Goal: Task Accomplishment & Management: Use online tool/utility

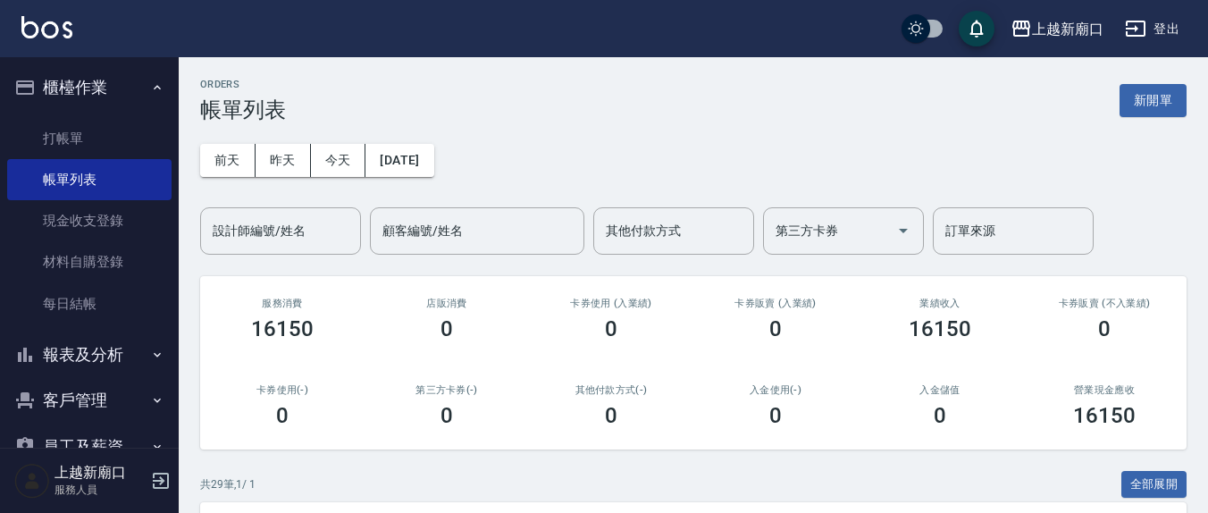
scroll to position [186, 0]
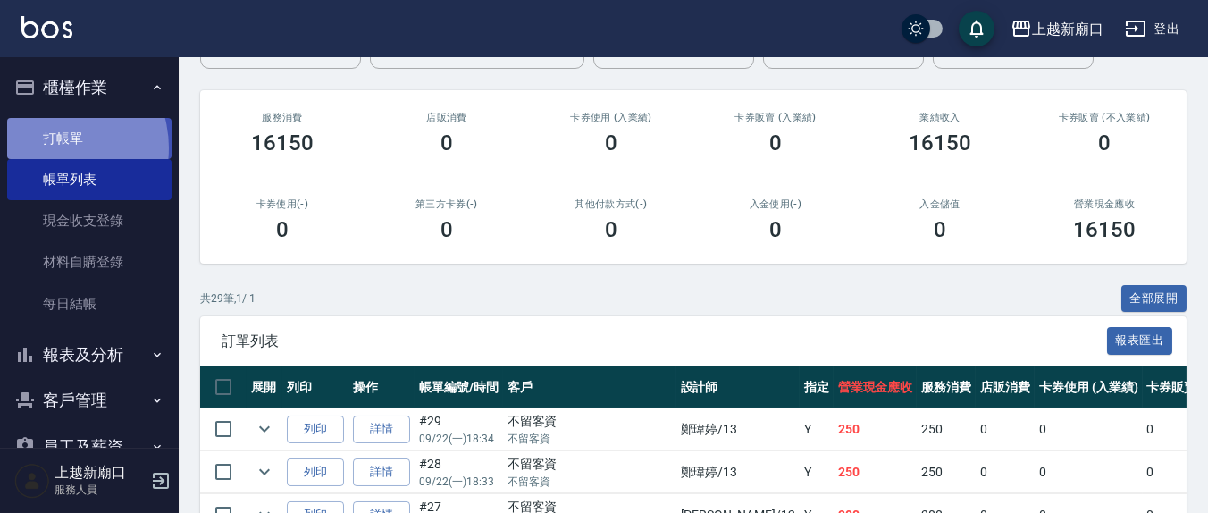
click at [50, 147] on link "打帳單" at bounding box center [89, 138] width 164 height 41
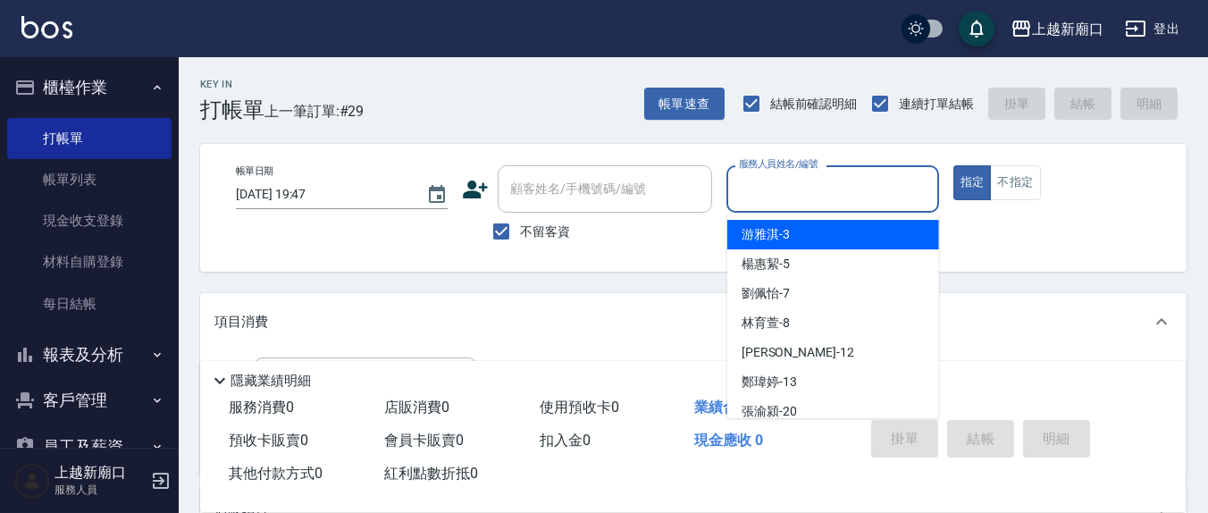
click at [775, 177] on input "服務人員姓名/編號" at bounding box center [833, 188] width 196 height 31
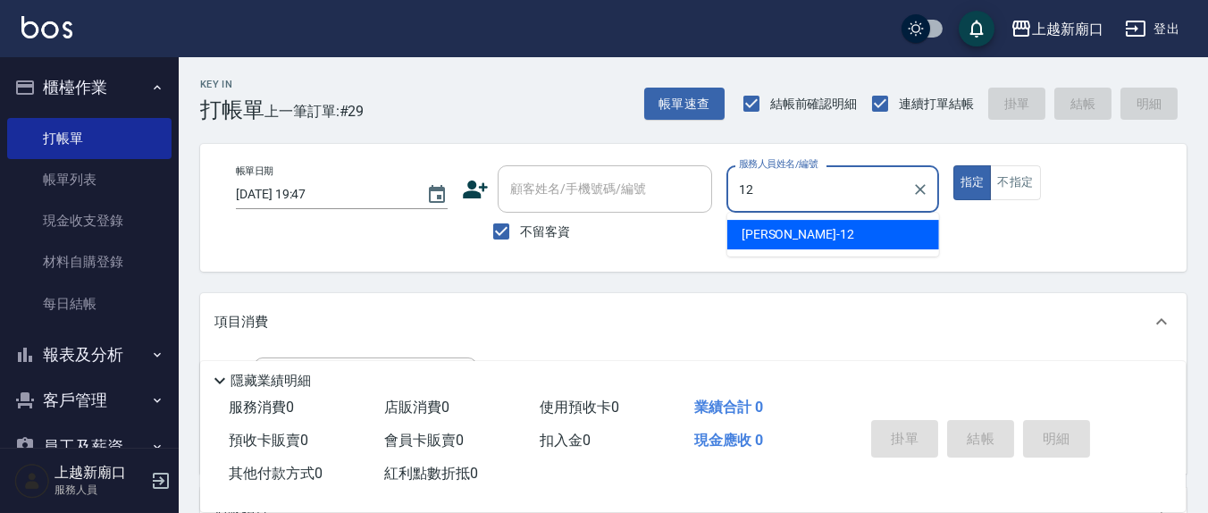
type input "12"
type button "true"
type input "[PERSON_NAME]-12"
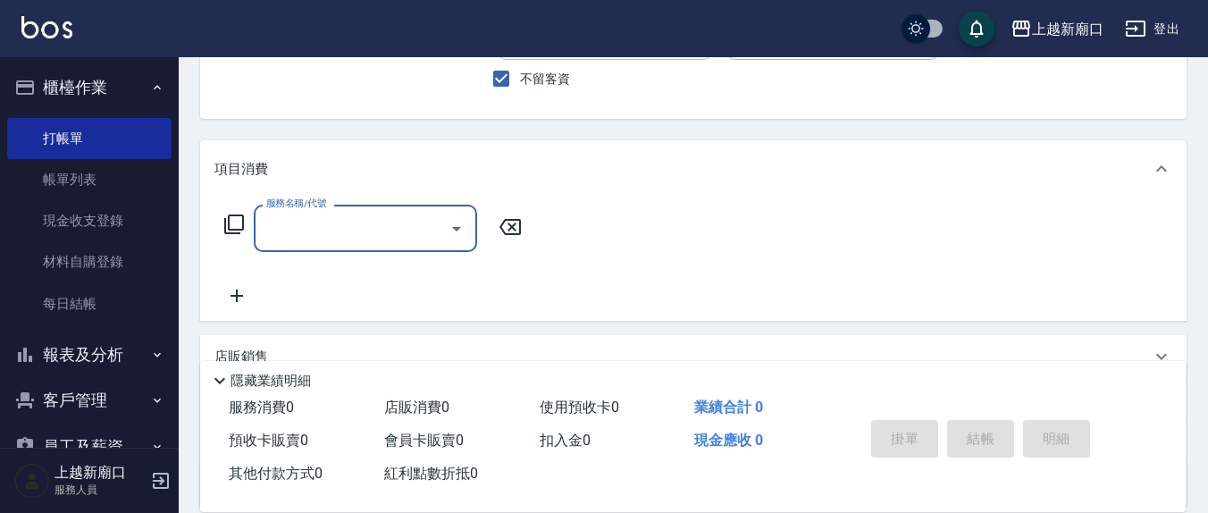
scroll to position [186, 0]
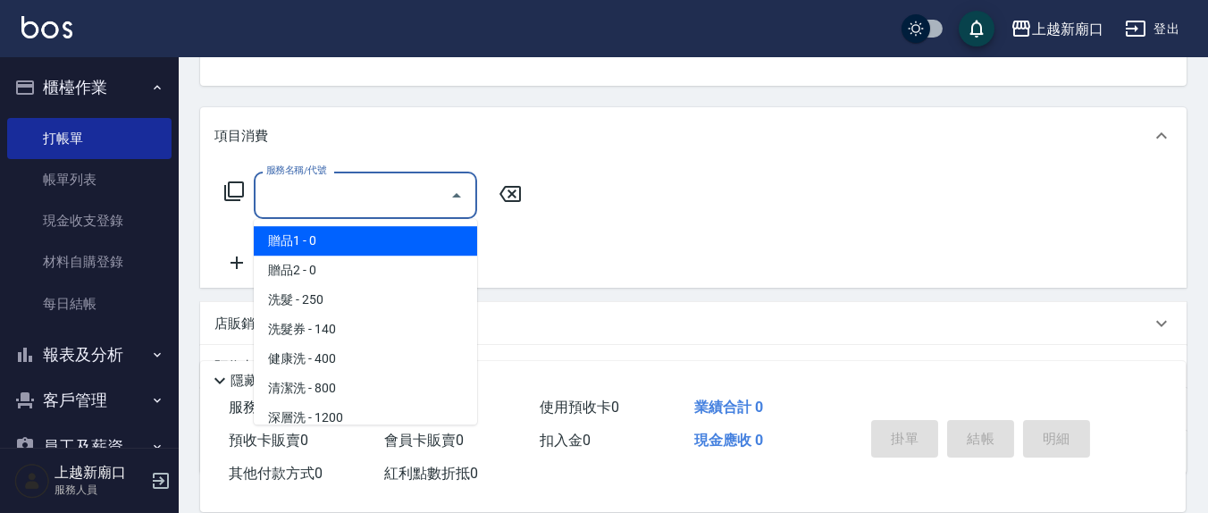
click at [318, 193] on input "服務名稱/代號" at bounding box center [352, 195] width 181 height 31
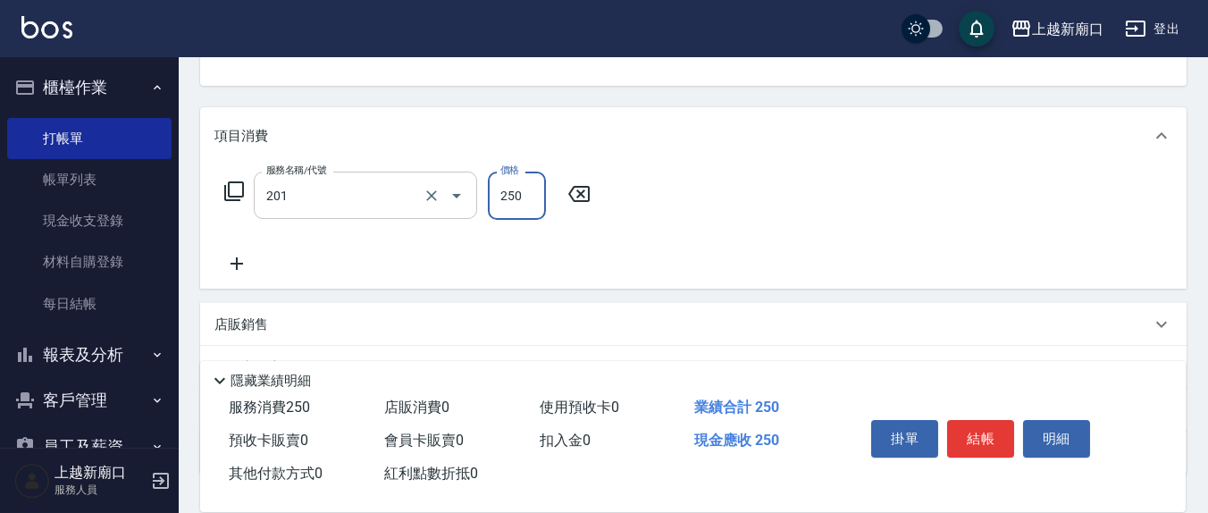
type input "洗髮(201)"
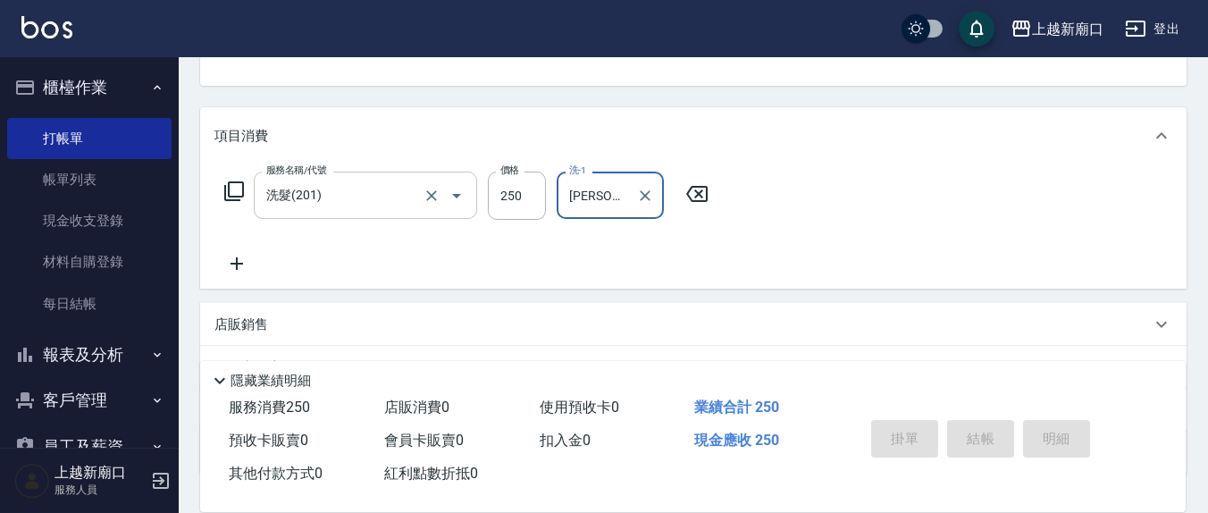
type input "[PERSON_NAME]-8"
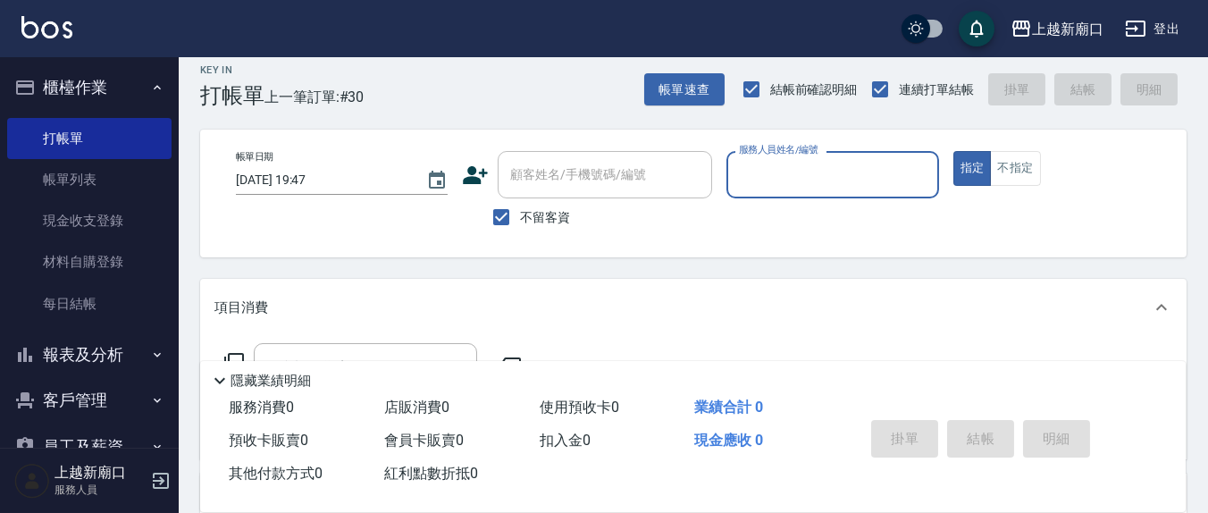
scroll to position [0, 0]
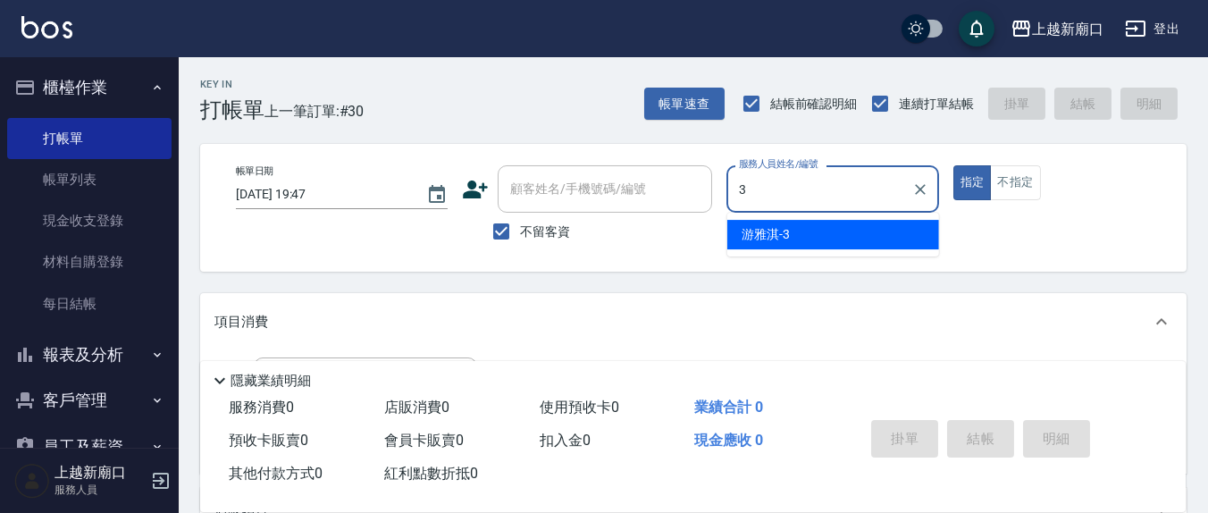
type input "游雅淇-3"
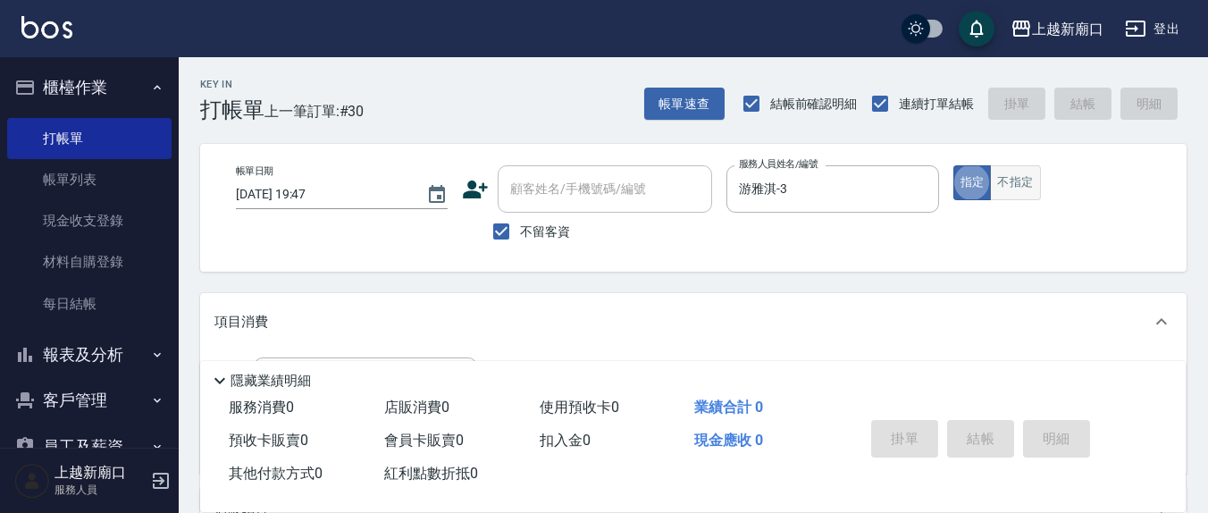
click at [1015, 182] on button "不指定" at bounding box center [1015, 182] width 50 height 35
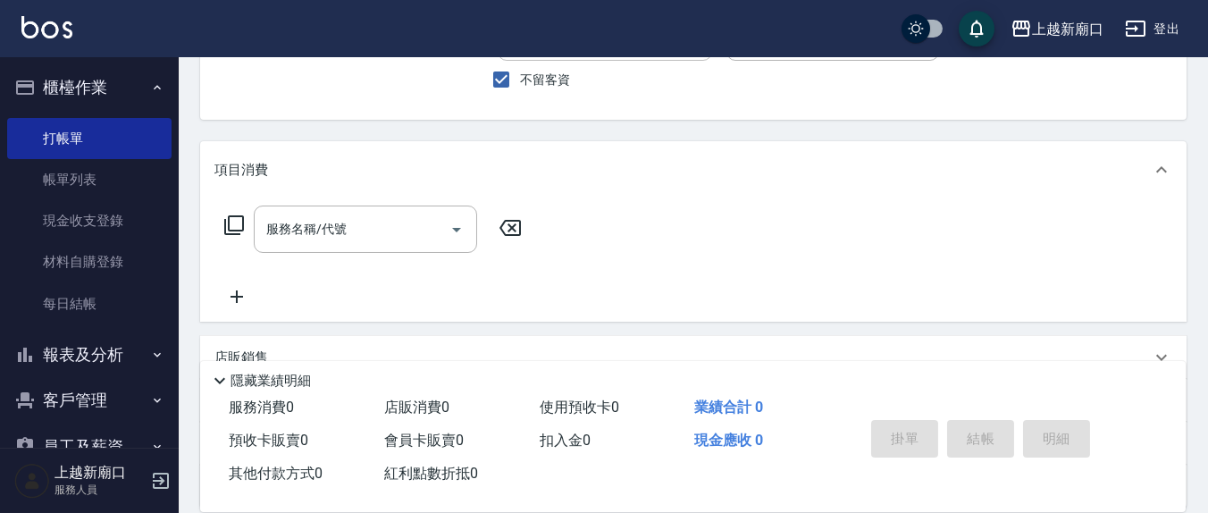
scroll to position [186, 0]
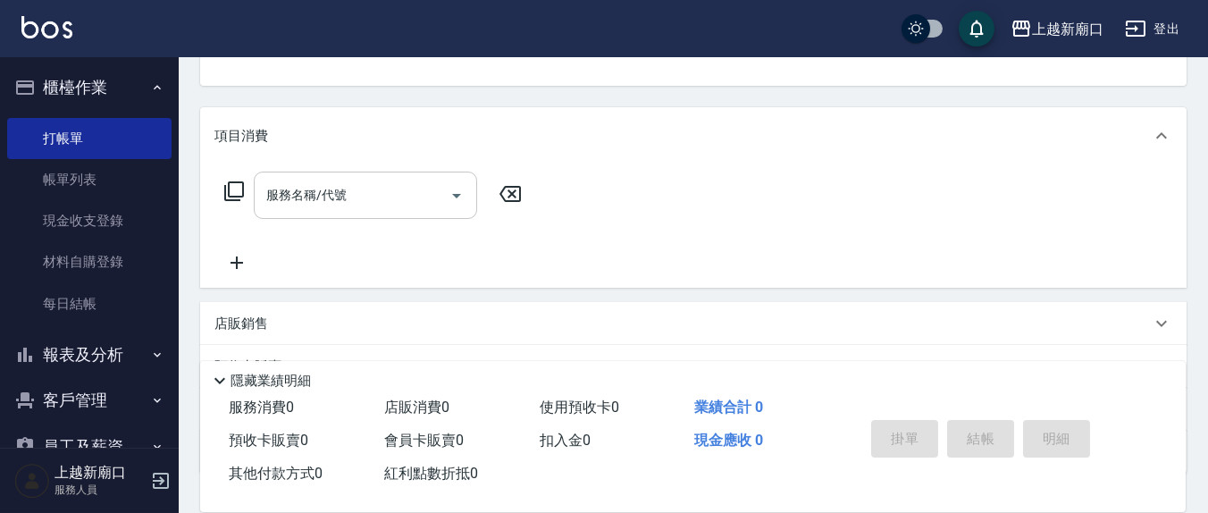
click at [399, 199] on input "服務名稱/代號" at bounding box center [352, 195] width 181 height 31
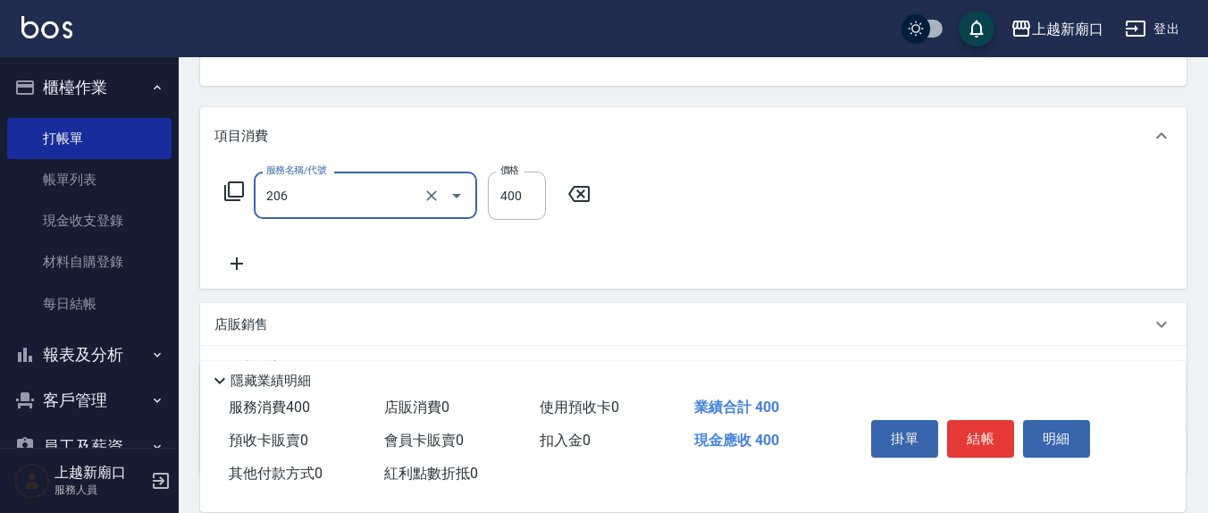
type input "健康洗(206)"
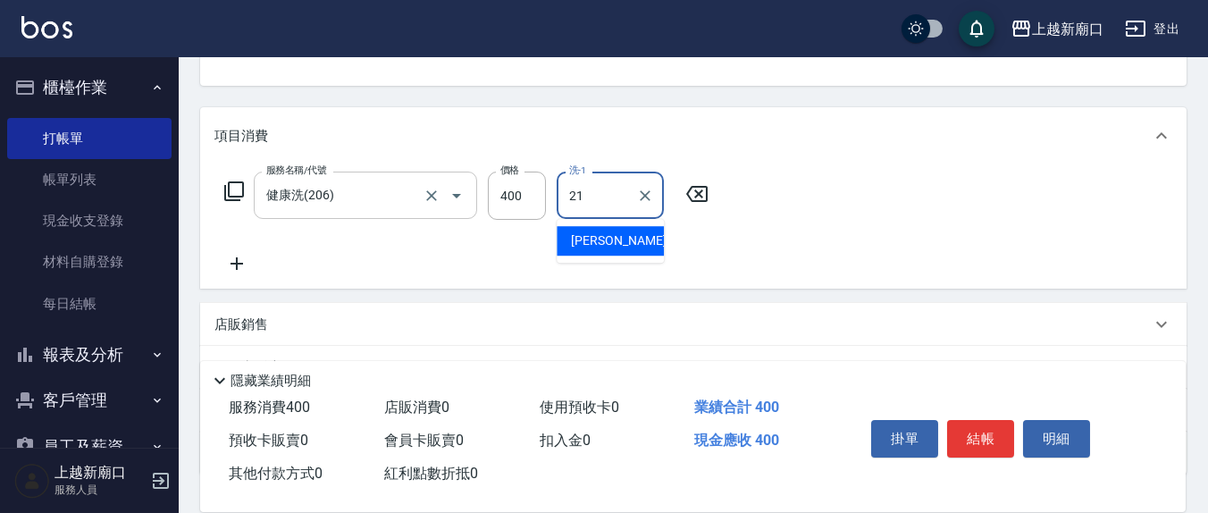
type input "[PERSON_NAME]-21"
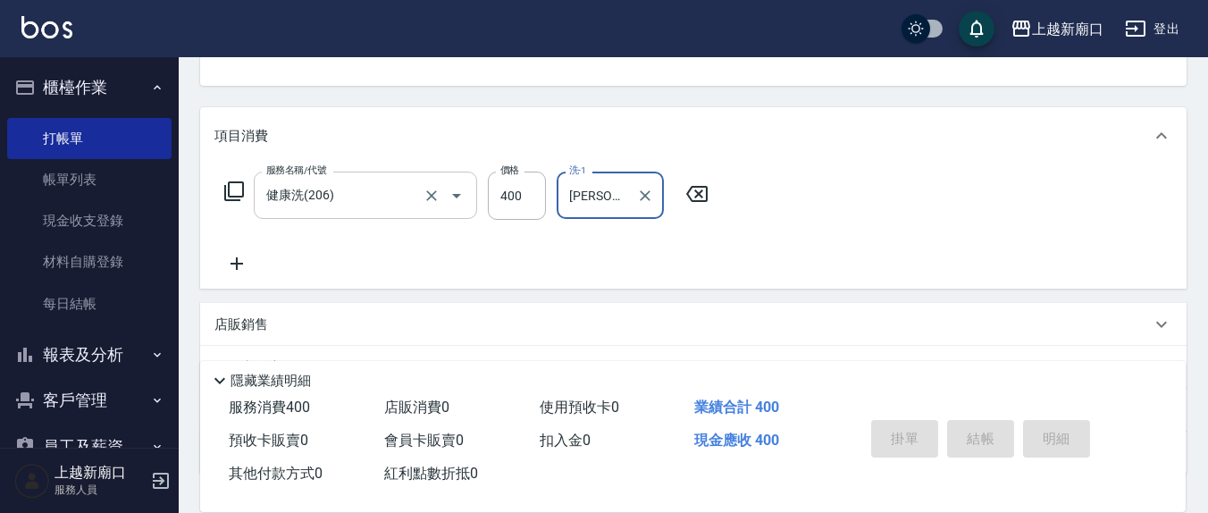
type button "false"
type input "[DATE] 19:48"
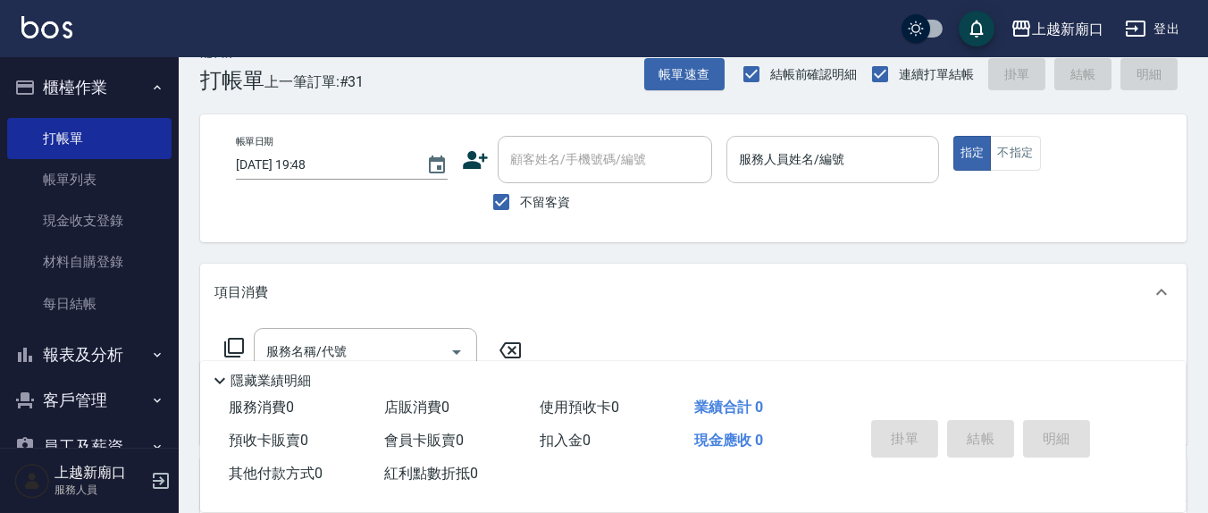
scroll to position [0, 0]
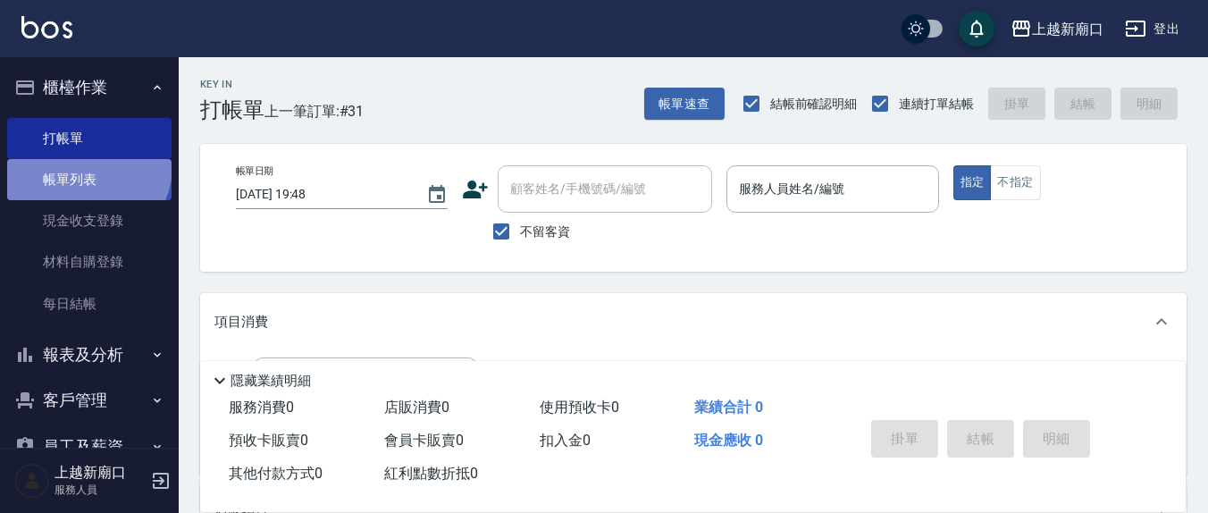
click at [86, 166] on link "帳單列表" at bounding box center [89, 179] width 164 height 41
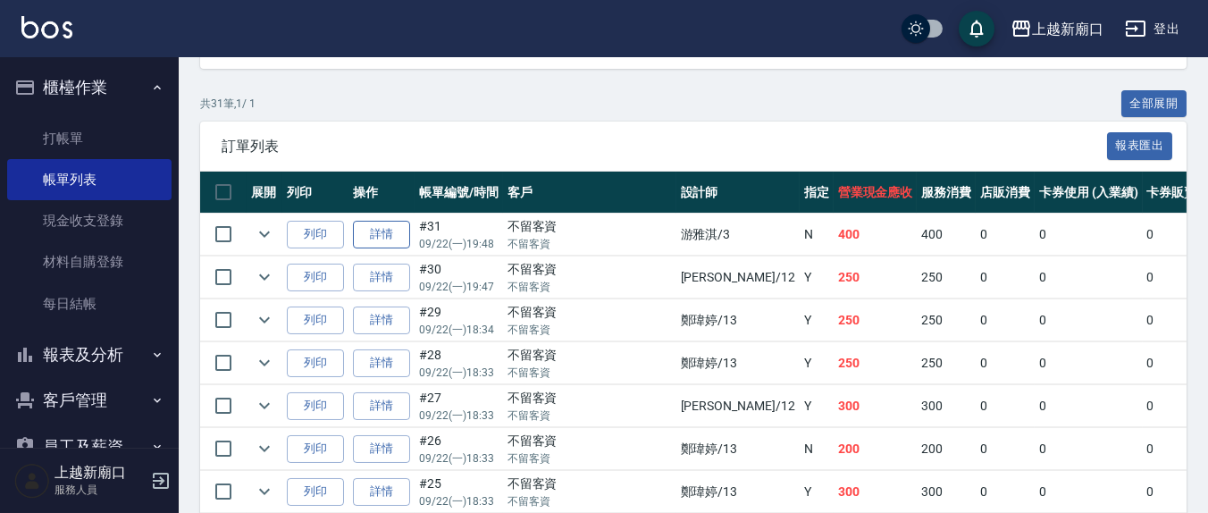
scroll to position [372, 0]
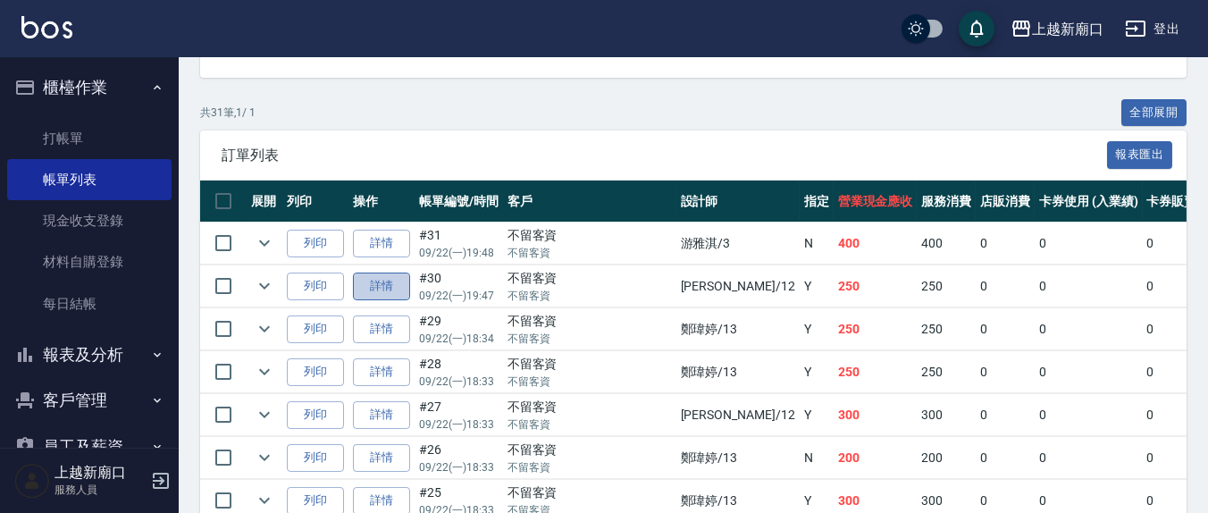
click at [385, 288] on link "詳情" at bounding box center [381, 287] width 57 height 28
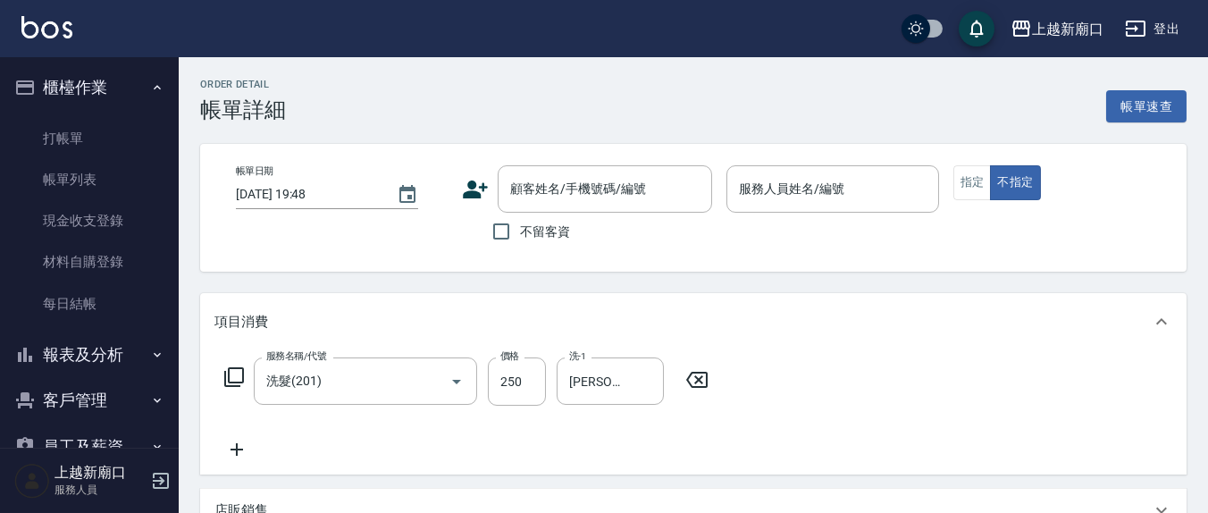
type input "洗髮(201)"
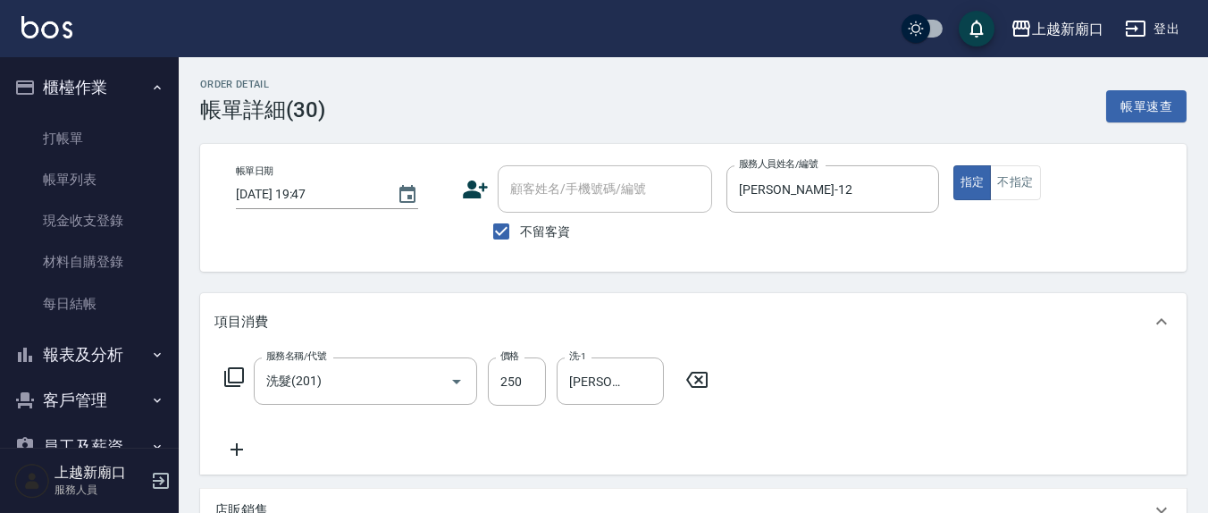
type input "[DATE] 19:47"
checkbox input "true"
type input "[PERSON_NAME]-12"
click at [1027, 187] on button "不指定" at bounding box center [1015, 182] width 50 height 35
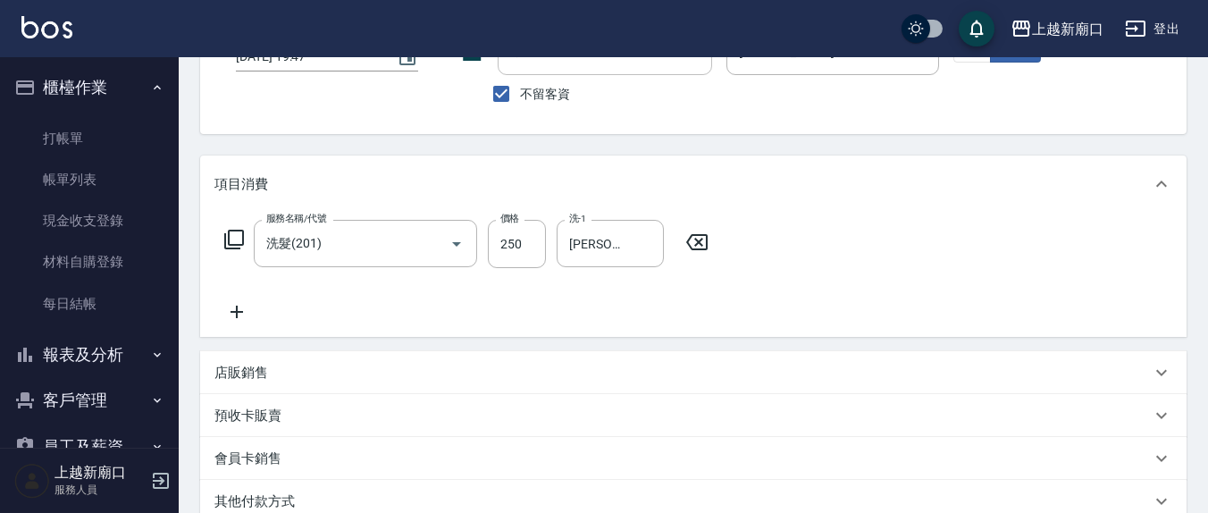
scroll to position [372, 0]
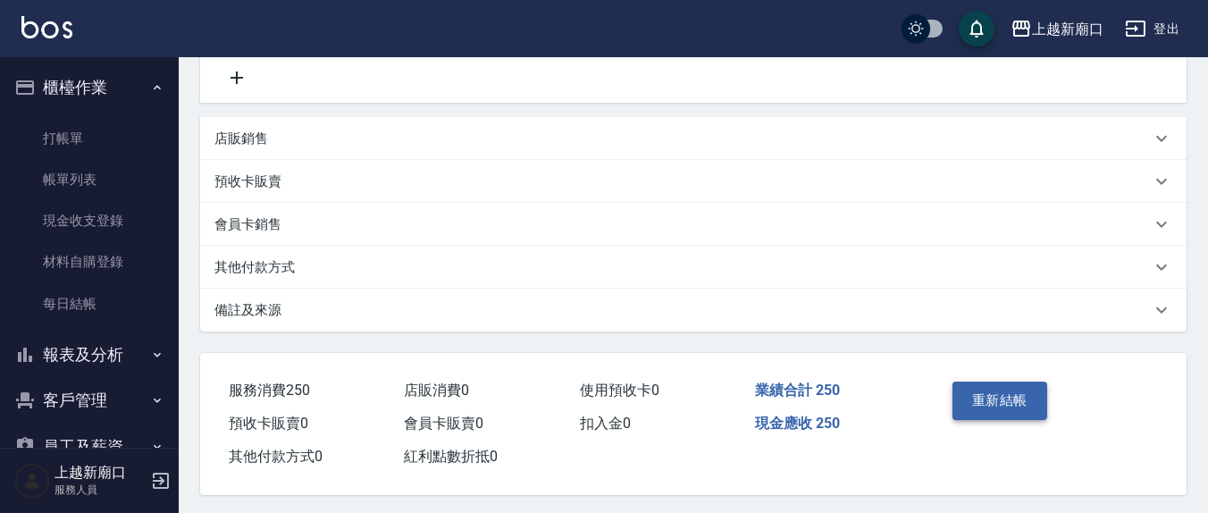
click at [976, 398] on button "重新結帳" at bounding box center [1000, 401] width 95 height 38
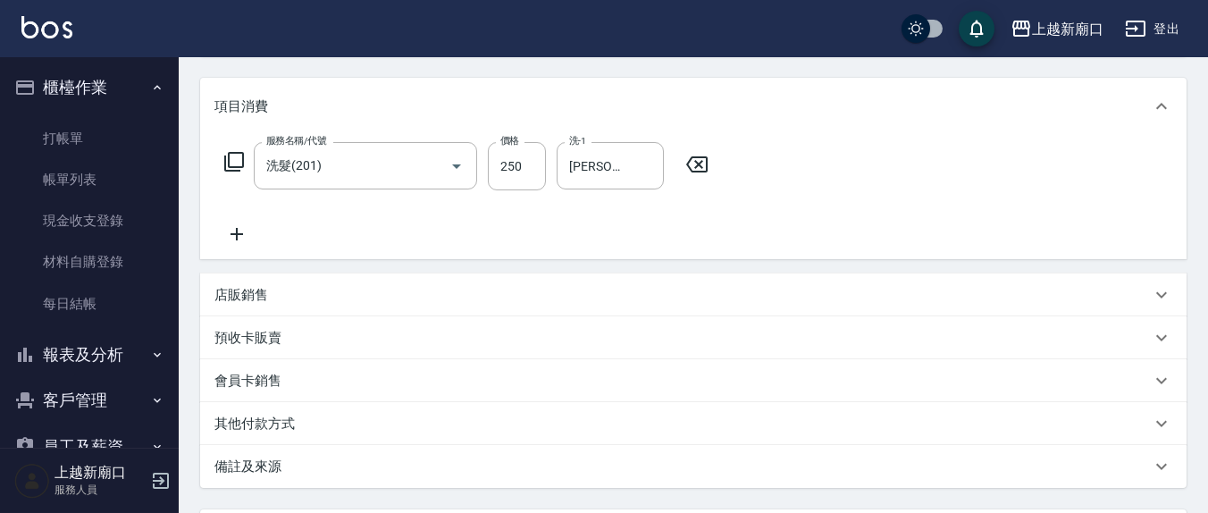
scroll to position [186, 0]
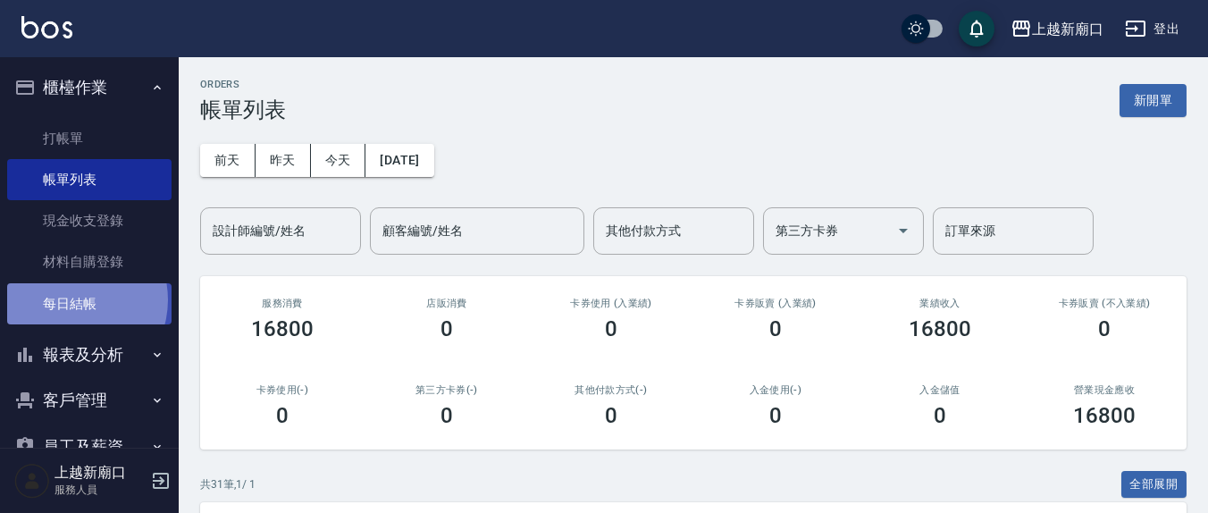
click at [71, 299] on link "每日結帳" at bounding box center [89, 303] width 164 height 41
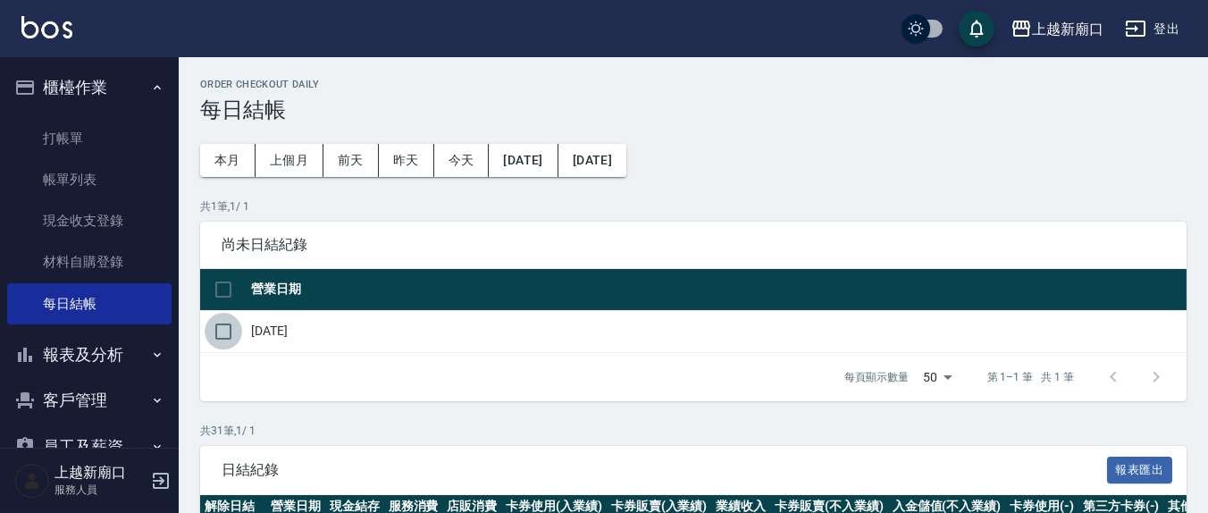
drag, startPoint x: 223, startPoint y: 335, endPoint x: 438, endPoint y: 373, distance: 218.6
click at [223, 335] on input "checkbox" at bounding box center [224, 332] width 38 height 38
checkbox input "true"
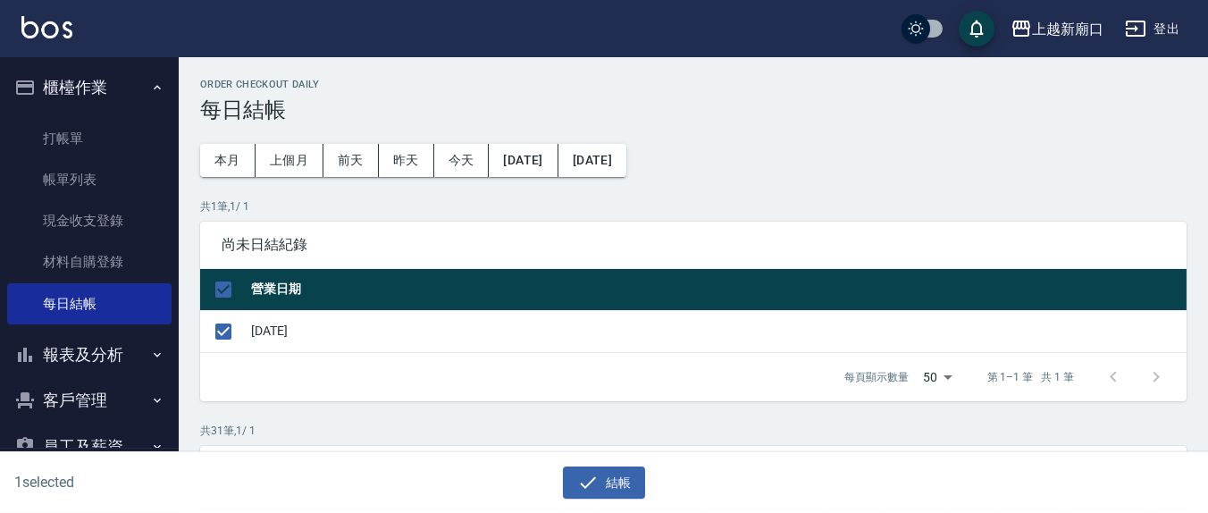
drag, startPoint x: 627, startPoint y: 476, endPoint x: 613, endPoint y: 403, distance: 74.7
click at [626, 475] on button "結帳" at bounding box center [604, 483] width 83 height 33
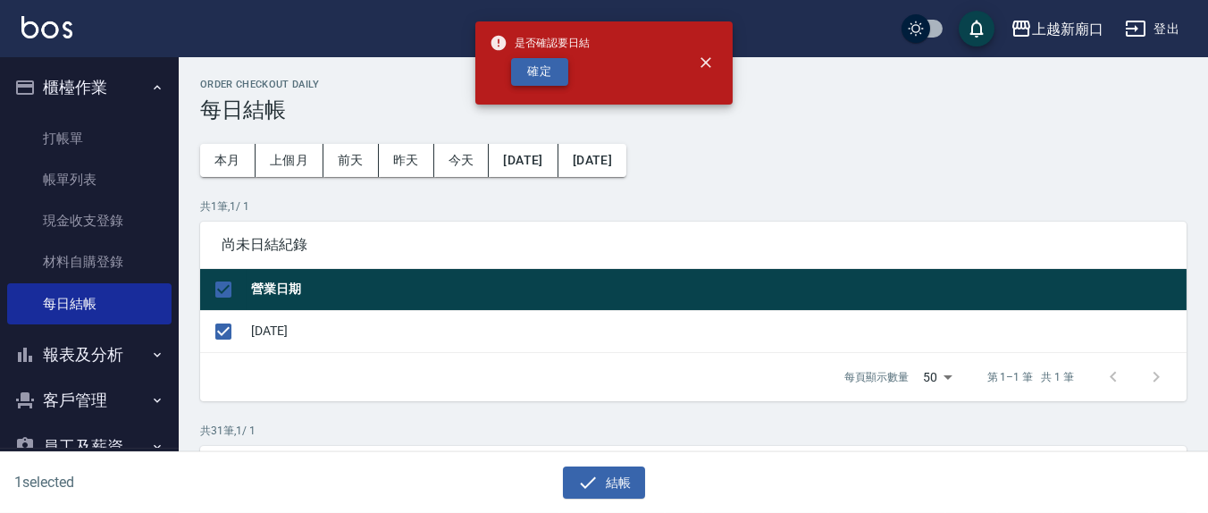
click at [551, 76] on button "確定" at bounding box center [539, 72] width 57 height 28
checkbox input "false"
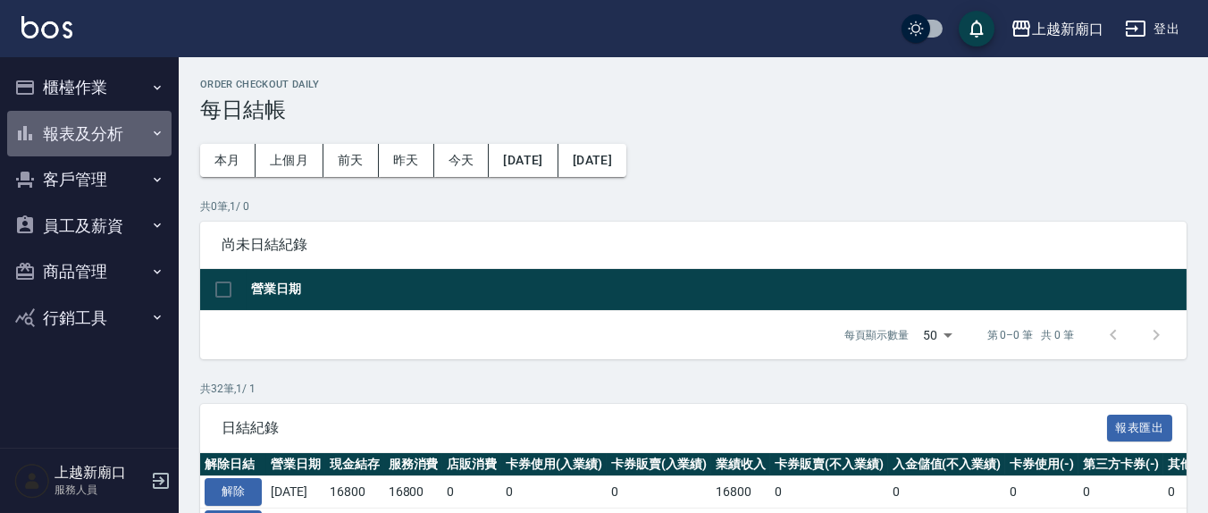
click at [71, 129] on button "報表及分析" at bounding box center [89, 134] width 164 height 46
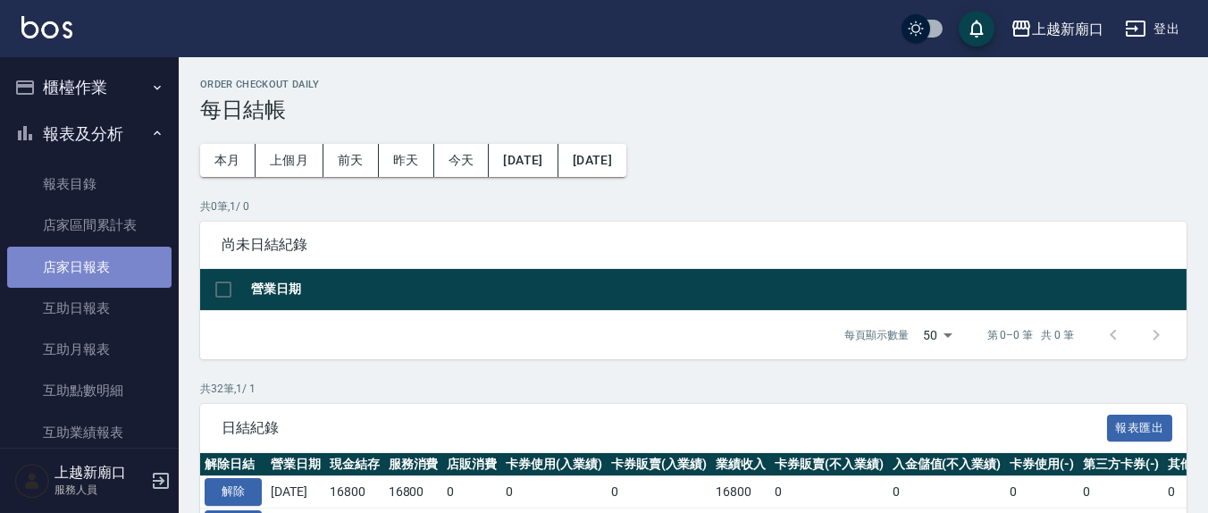
click at [110, 259] on link "店家日報表" at bounding box center [89, 267] width 164 height 41
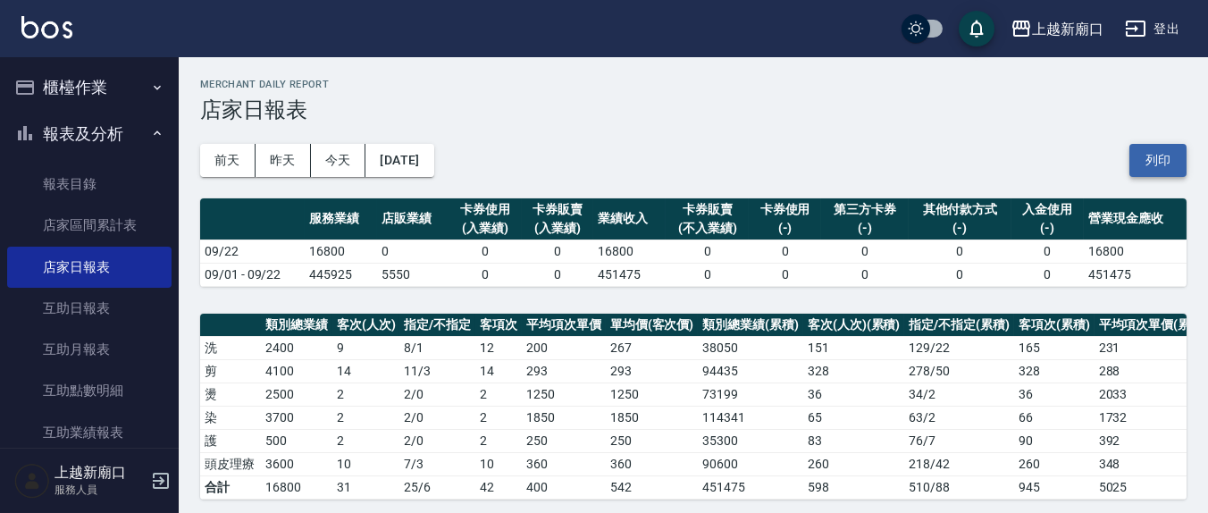
click at [1165, 156] on button "列印" at bounding box center [1158, 160] width 57 height 33
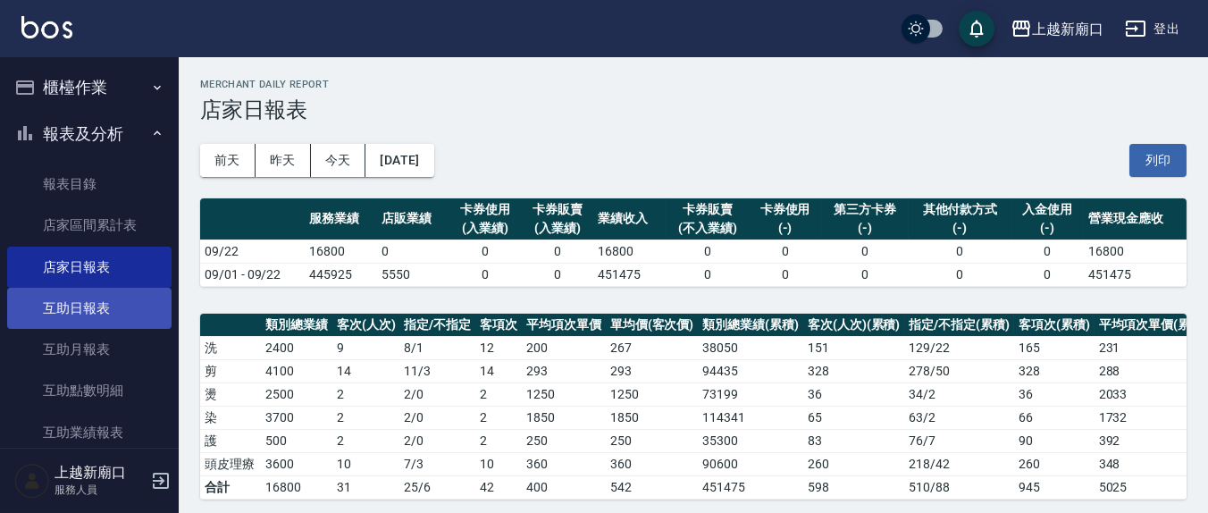
scroll to position [372, 0]
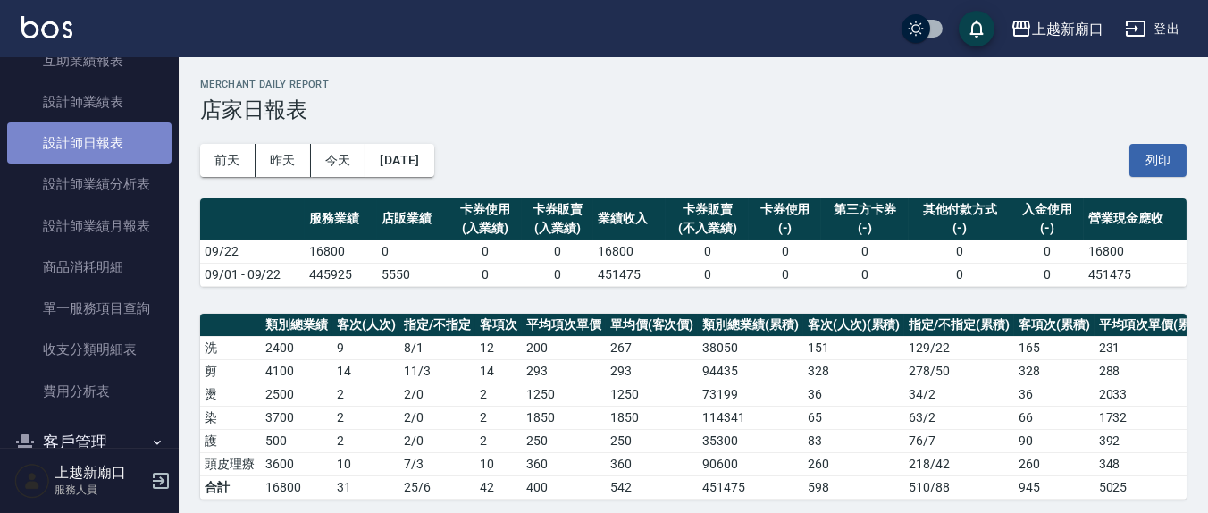
click at [108, 138] on link "設計師日報表" at bounding box center [89, 142] width 164 height 41
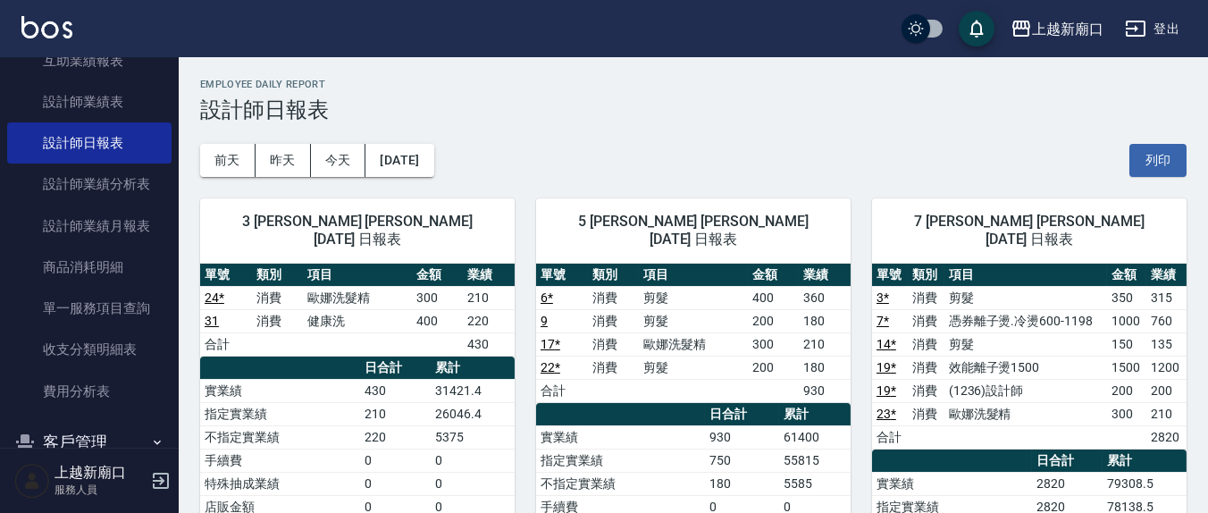
drag, startPoint x: 1148, startPoint y: 164, endPoint x: 1032, endPoint y: 442, distance: 300.4
click at [1138, 144] on button "列印" at bounding box center [1158, 160] width 57 height 33
